Goal: Information Seeking & Learning: Find specific fact

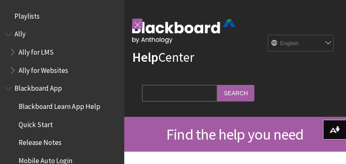
click at [156, 92] on input "Search Query" at bounding box center [179, 93] width 75 height 16
type input "TDM"
click at [217, 85] on input "Search" at bounding box center [235, 93] width 37 height 16
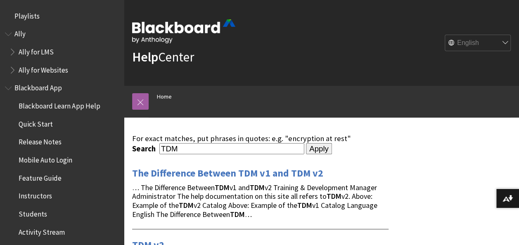
click at [225, 145] on input "TDM" at bounding box center [231, 148] width 145 height 11
type input "TDM Mercadopago"
click at [306, 143] on input "Apply" at bounding box center [319, 149] width 26 height 12
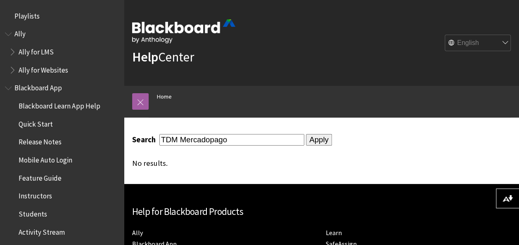
click at [228, 143] on input "TDM Mercadopago" at bounding box center [231, 139] width 145 height 11
type input "TDM Mercado"
click at [306, 134] on input "Apply" at bounding box center [319, 140] width 26 height 12
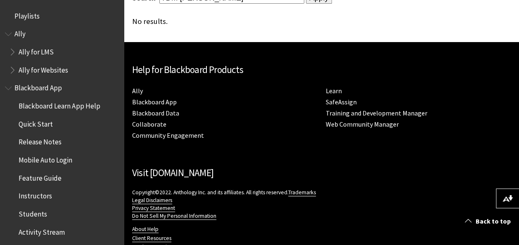
scroll to position [178, 0]
